Goal: Task Accomplishment & Management: Use online tool/utility

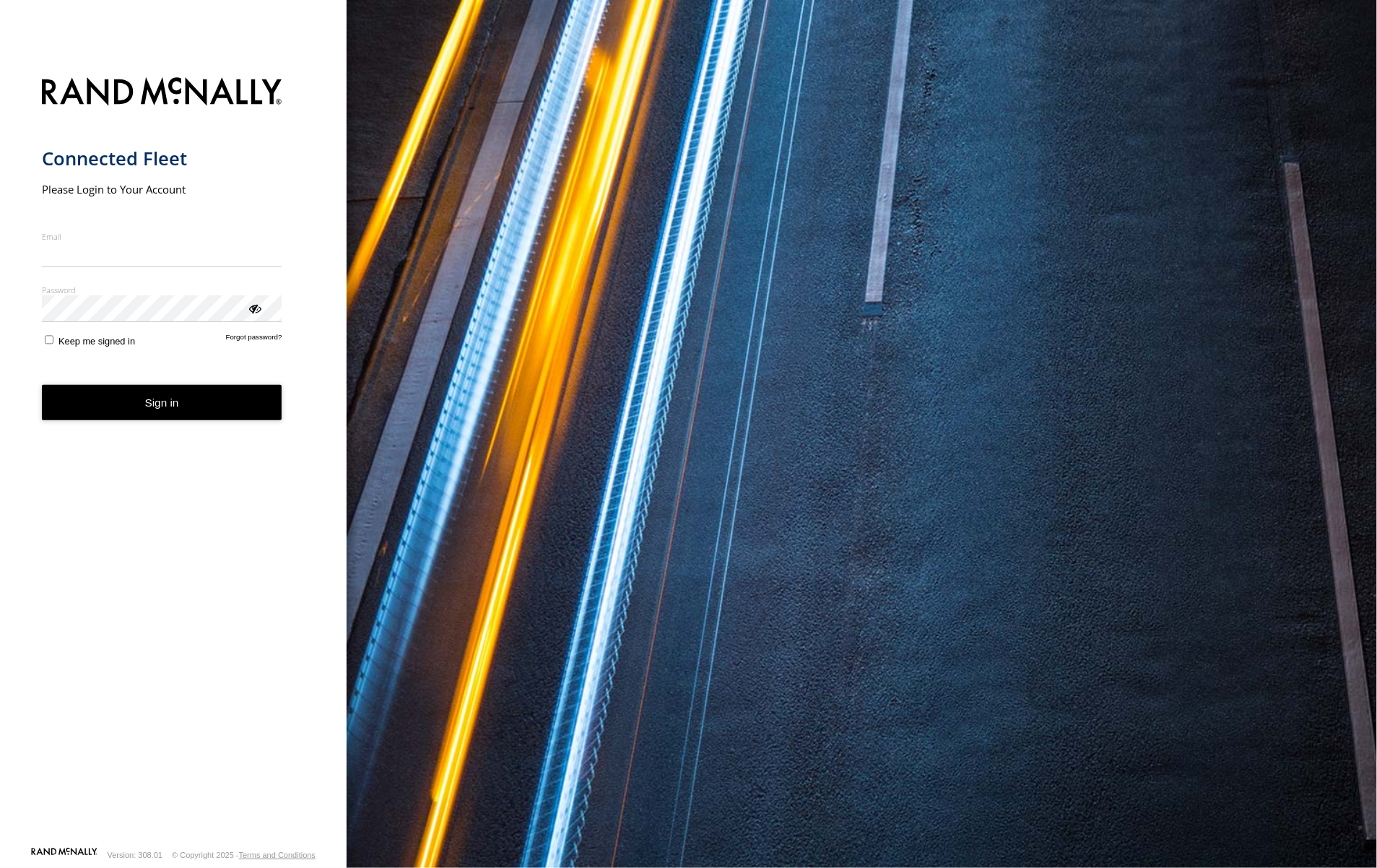
type input "**********"
click at [184, 410] on button "Sign in" at bounding box center [162, 403] width 241 height 36
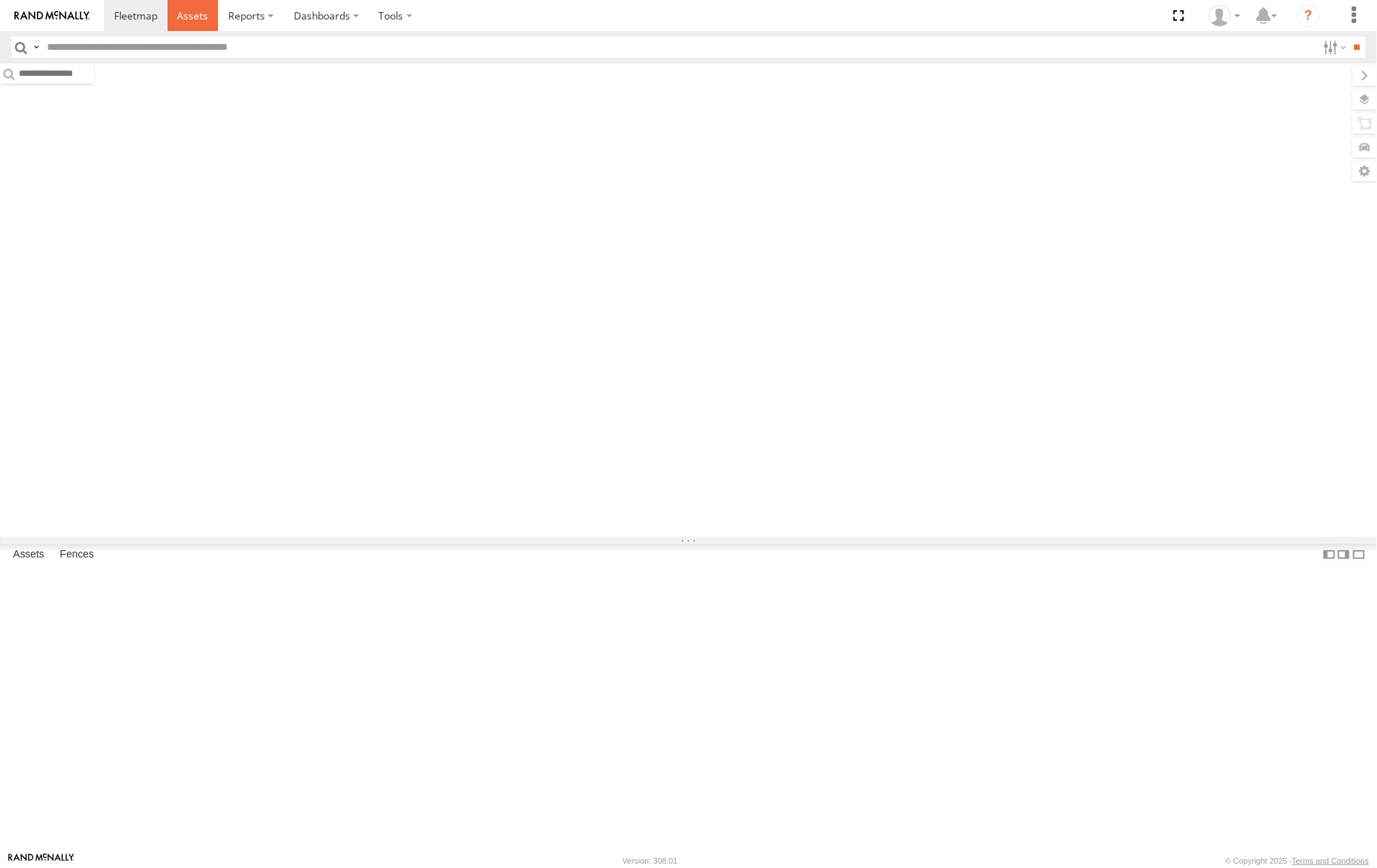
click at [186, 13] on span at bounding box center [193, 16] width 31 height 14
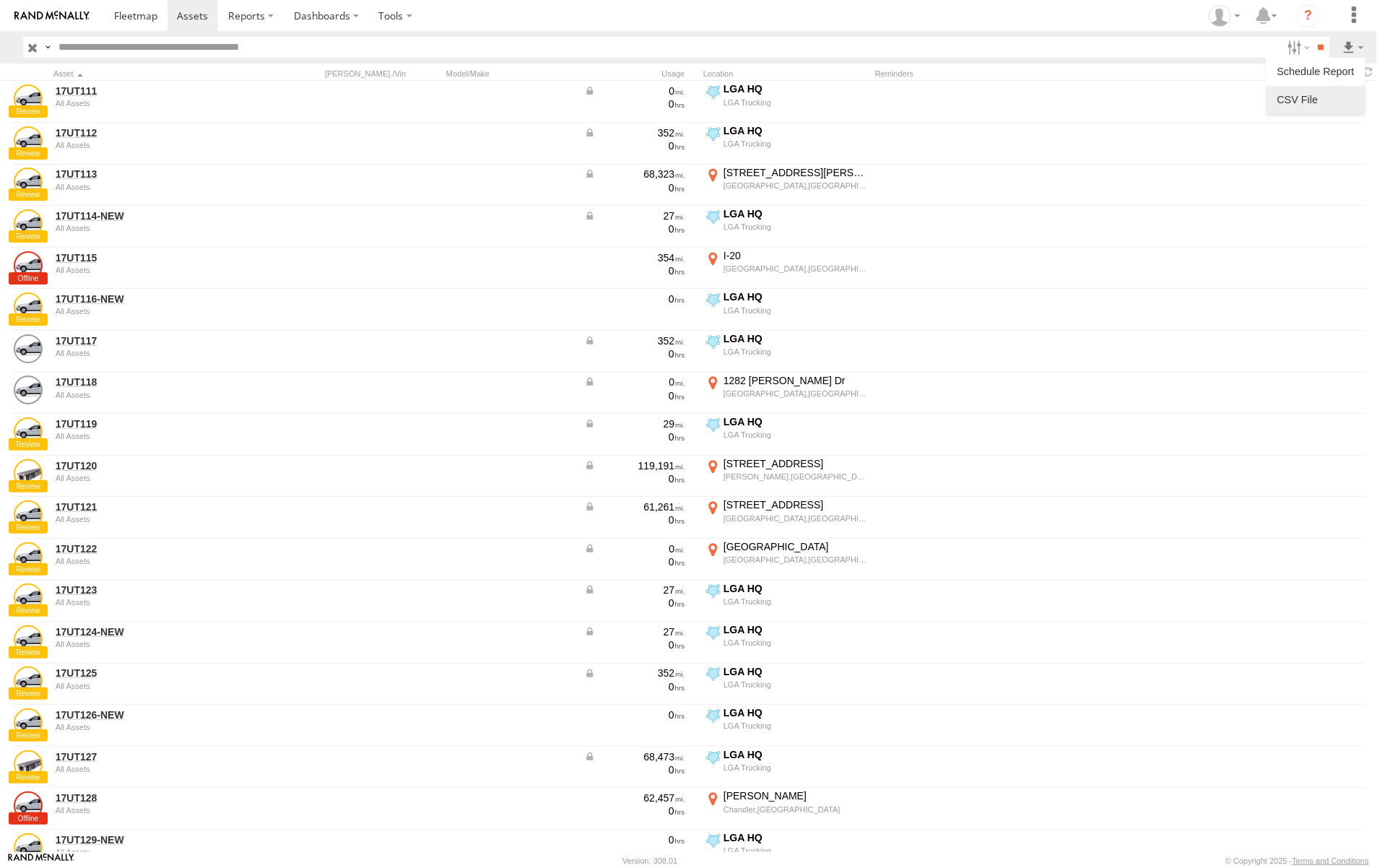
click at [1325, 99] on label at bounding box center [1316, 99] width 88 height 21
drag, startPoint x: 1201, startPoint y: 803, endPoint x: 1218, endPoint y: 827, distance: 29.4
click at [0, 0] on div "CSV Export × Asset Fields Asset ID Asset label Make Model Registration [PERSON_…" at bounding box center [0, 0] width 0 height 0
click at [0, 0] on button "Export" at bounding box center [0, 0] width 0 height 0
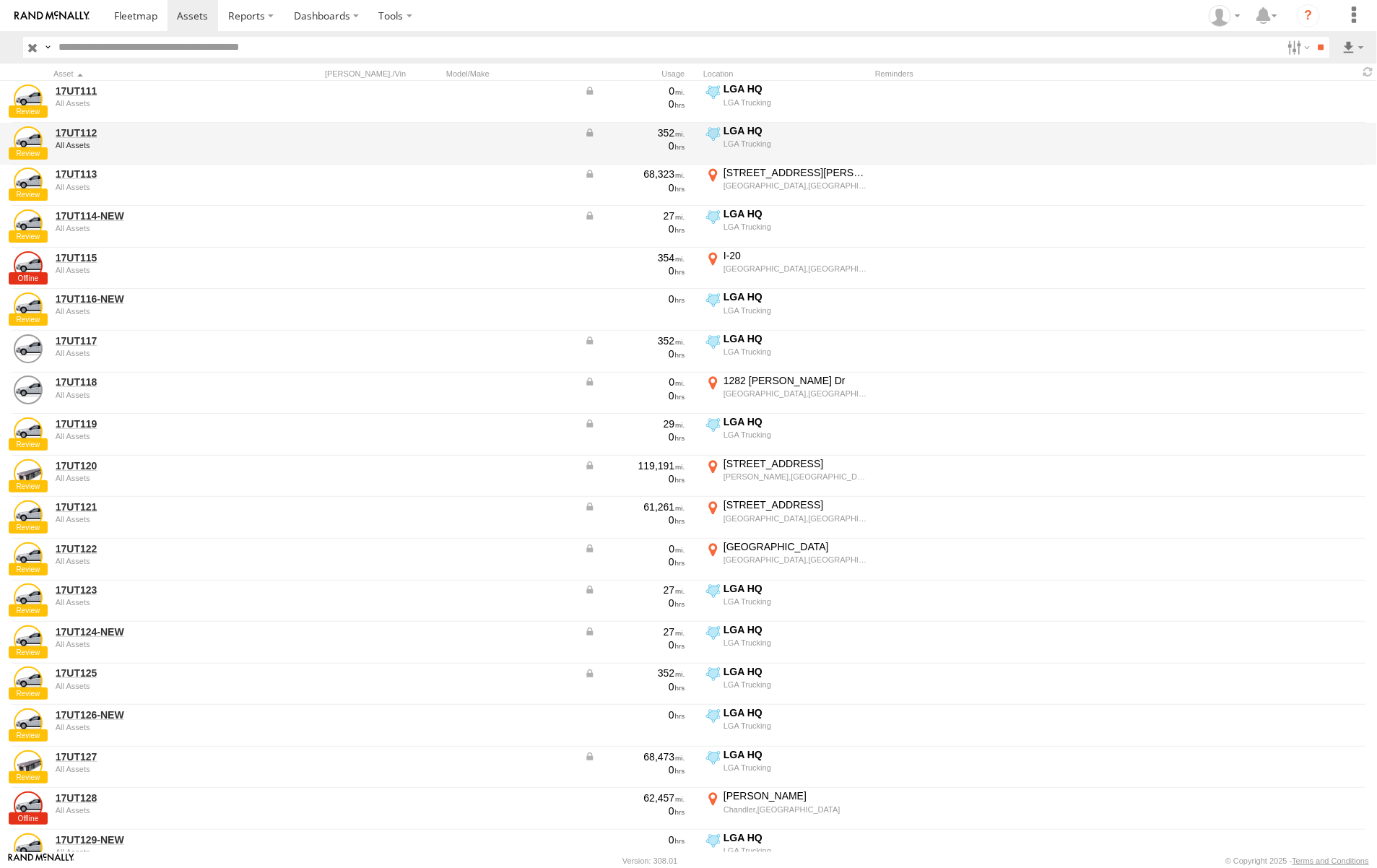
click at [0, 0] on label "×" at bounding box center [0, 0] width 0 height 0
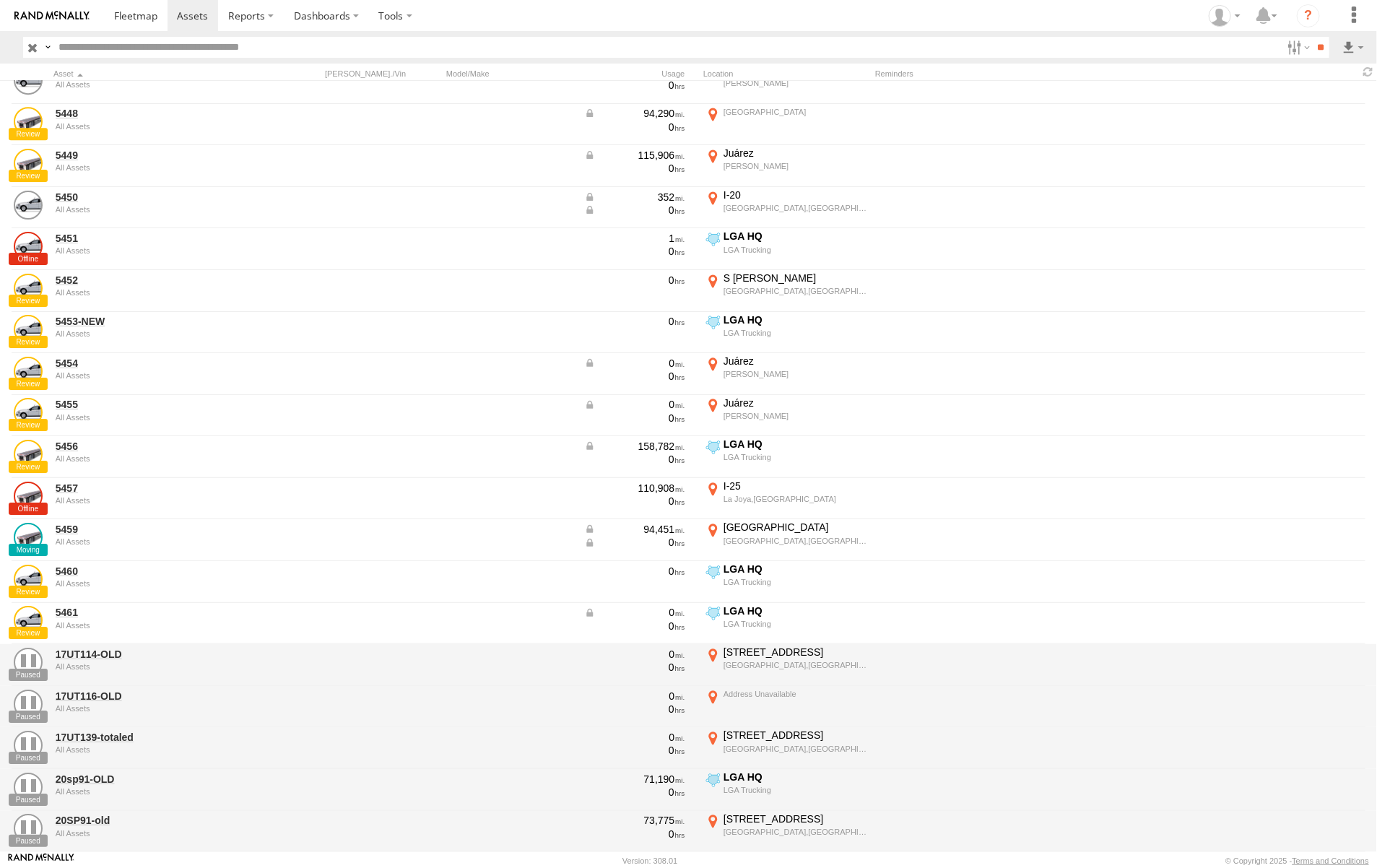
scroll to position [2600, 0]
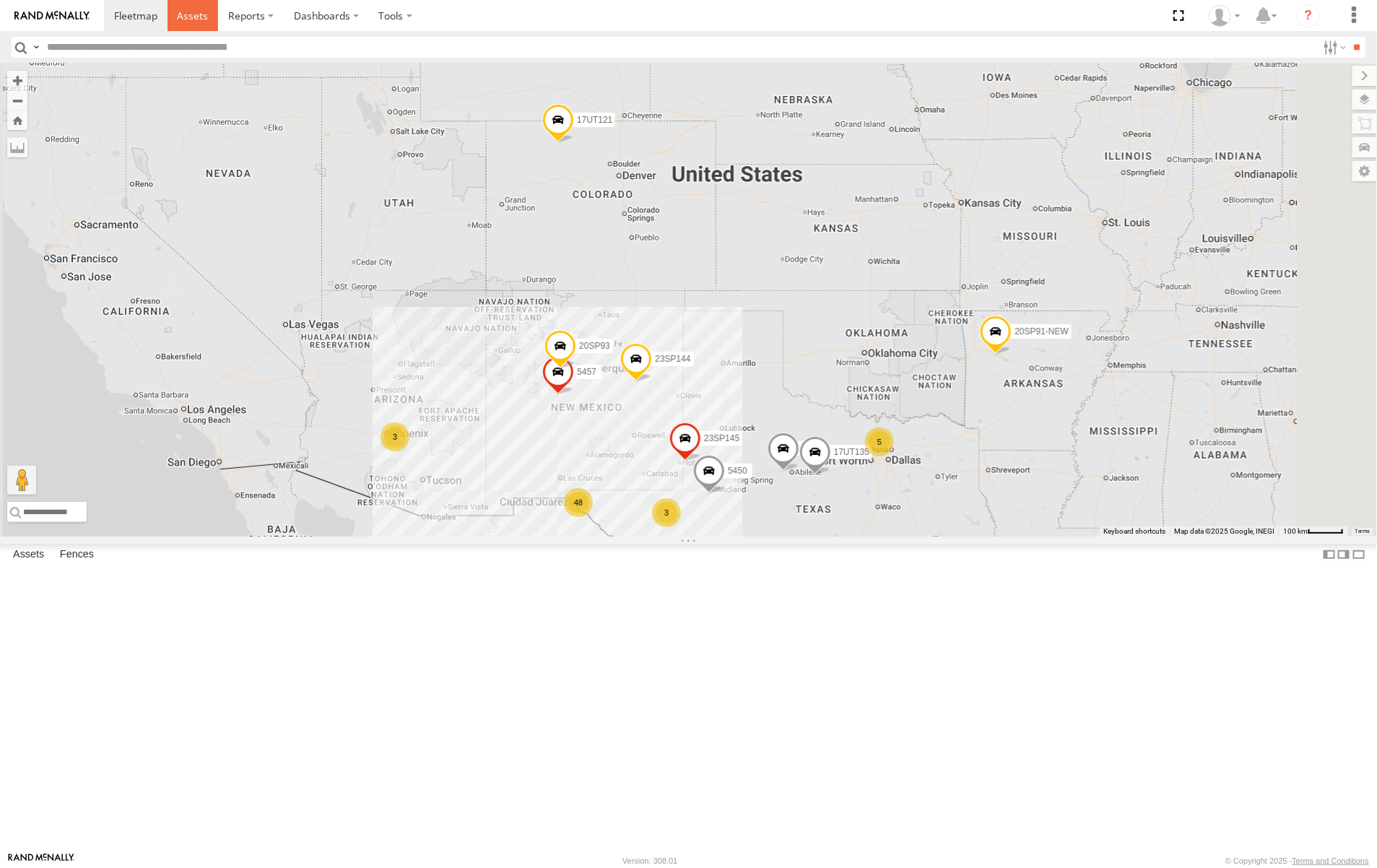
click at [195, 16] on span at bounding box center [193, 16] width 31 height 14
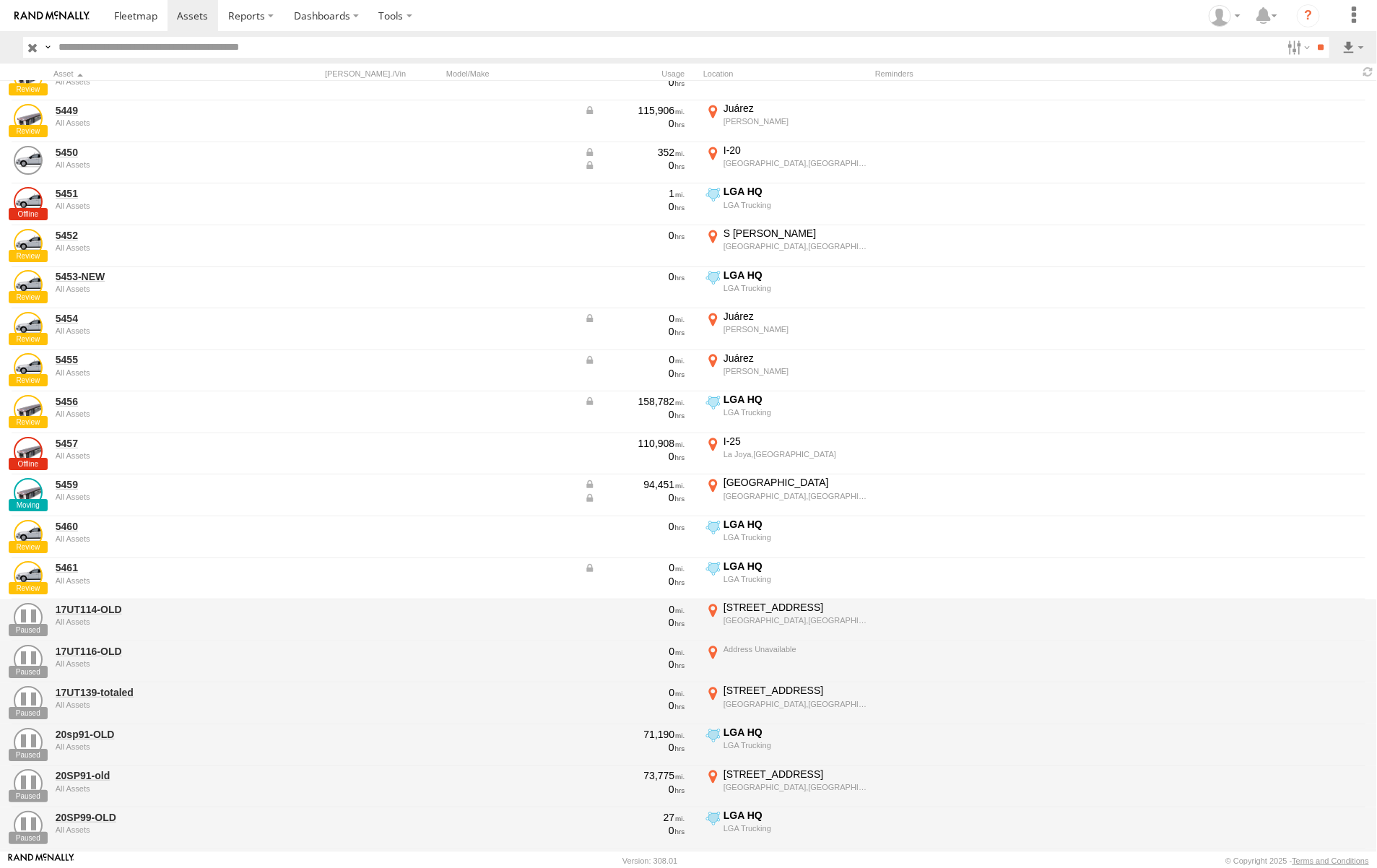
scroll to position [2600, 0]
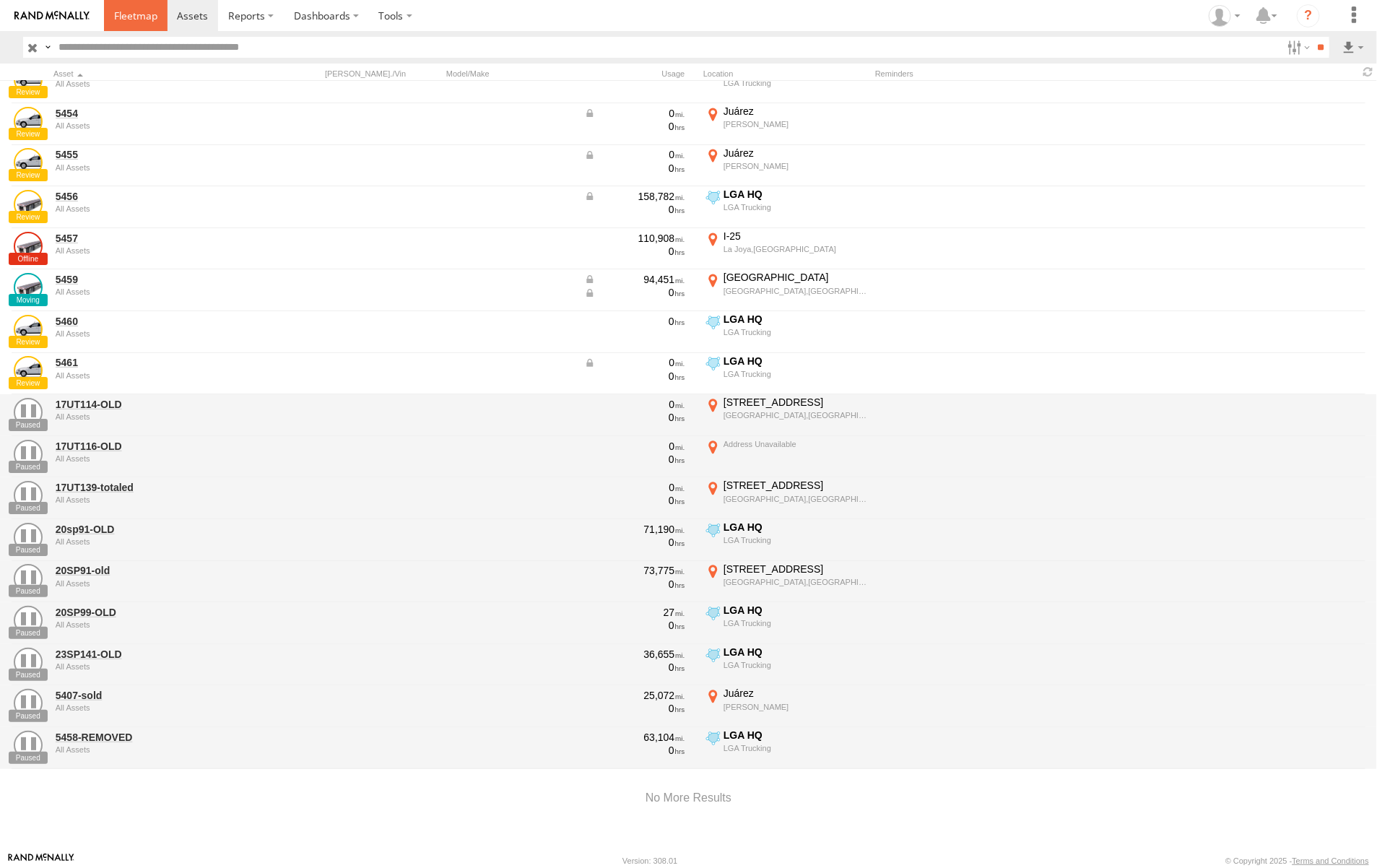
click at [129, 12] on span at bounding box center [136, 16] width 43 height 14
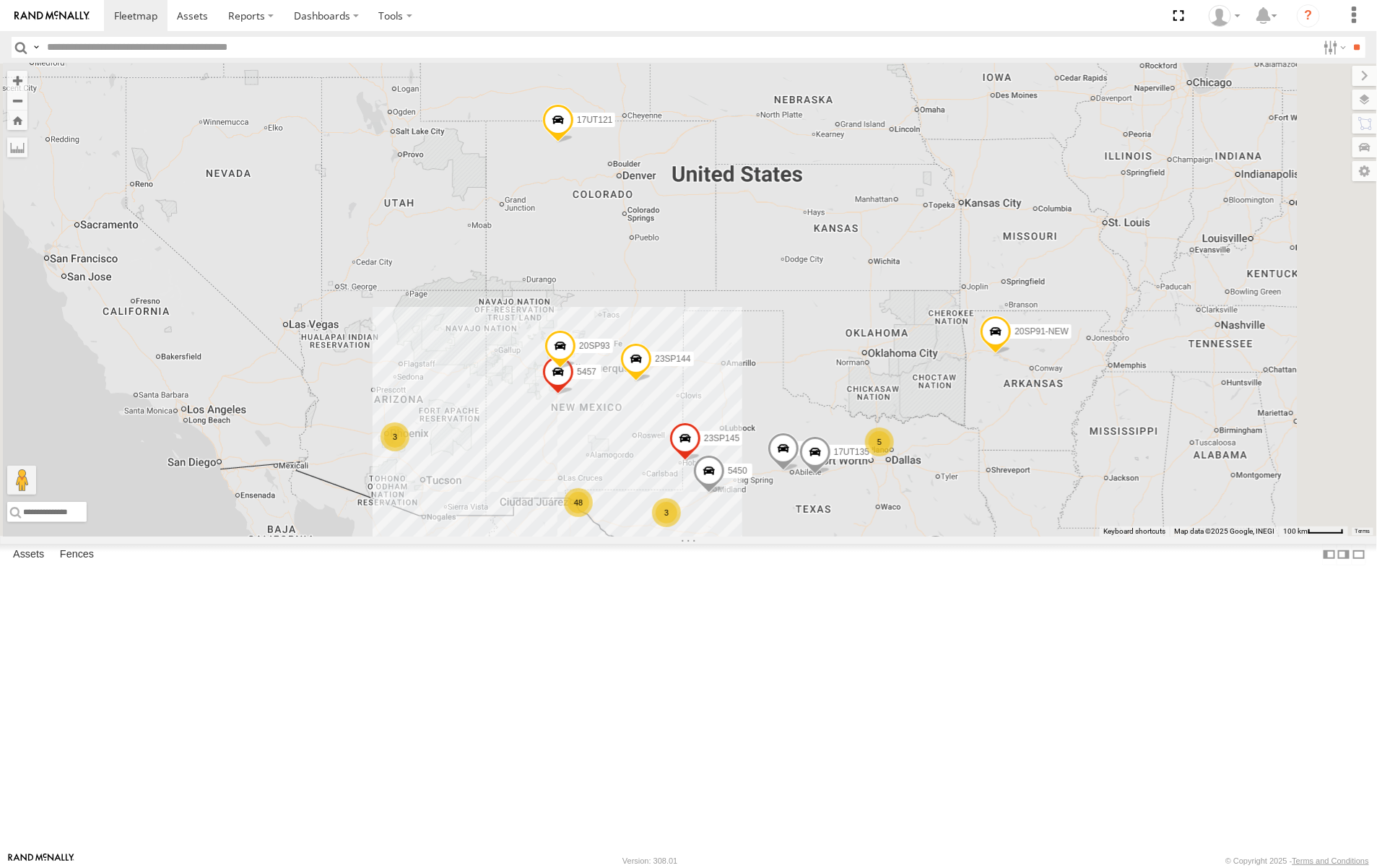
scroll to position [1354, 0]
